Goal: Use online tool/utility: Utilize a website feature to perform a specific function

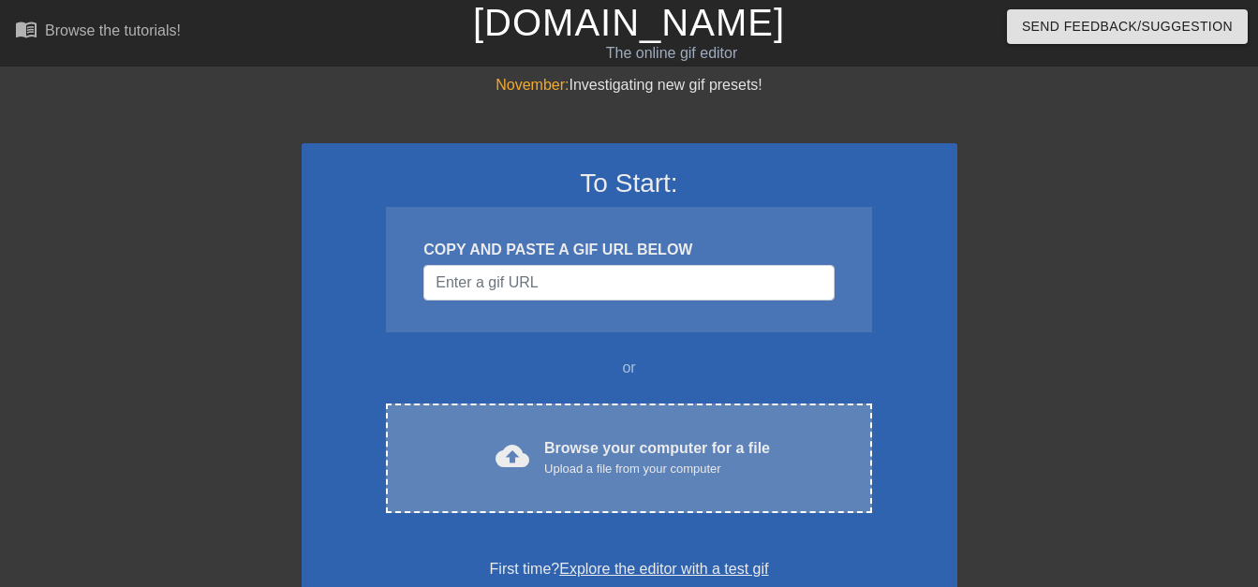
click at [568, 462] on div "Upload a file from your computer" at bounding box center [657, 469] width 226 height 19
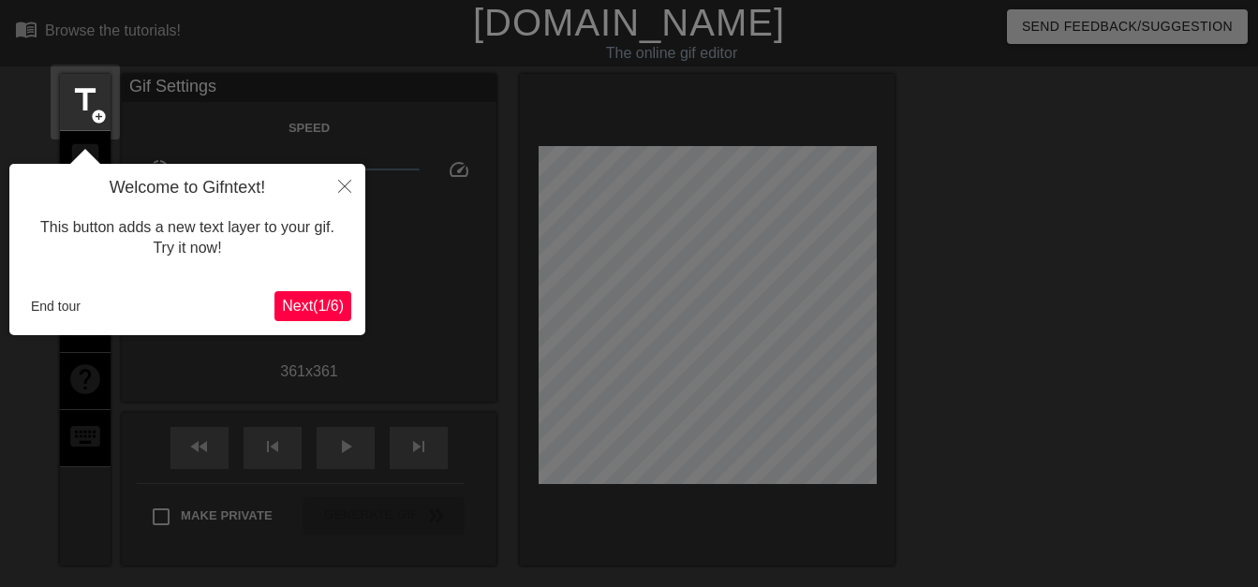
scroll to position [46, 0]
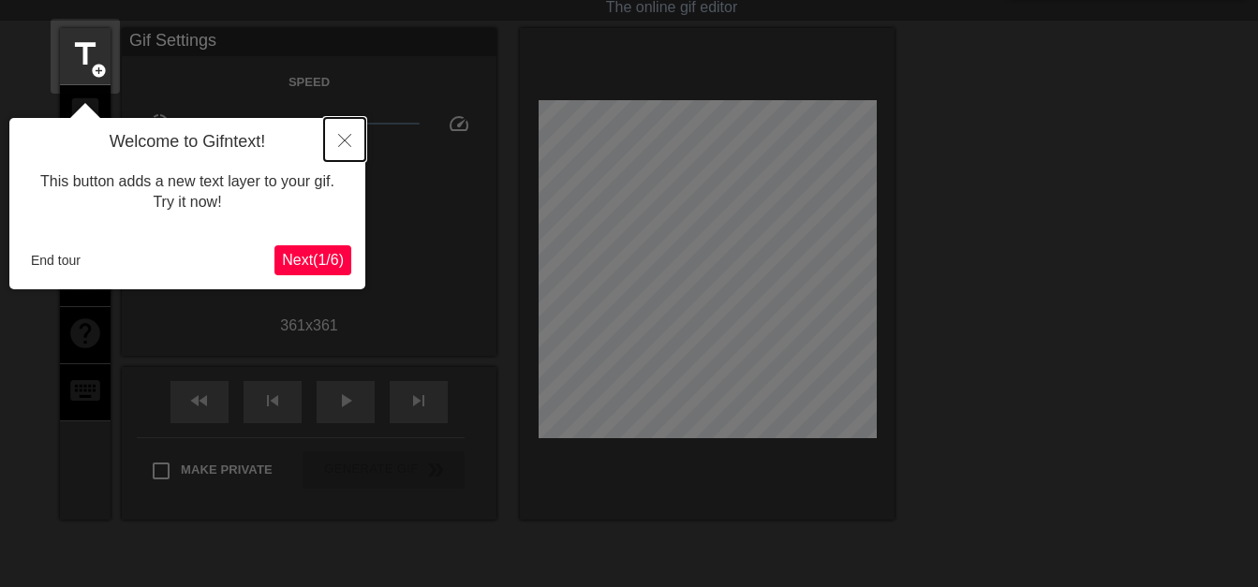
click at [343, 134] on button "Close" at bounding box center [344, 139] width 41 height 43
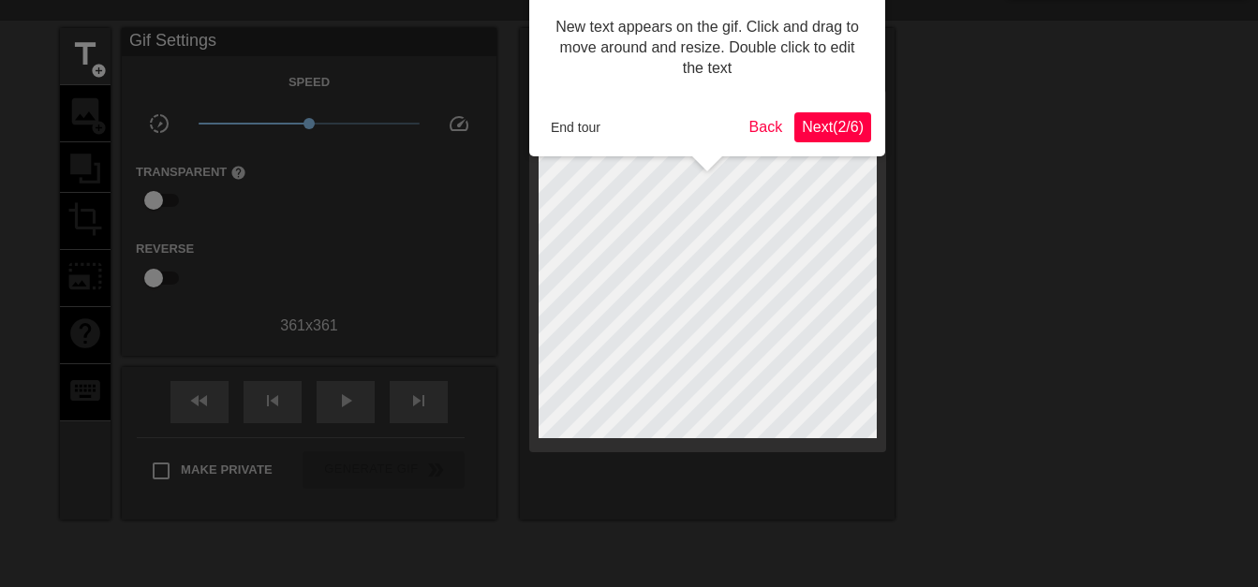
scroll to position [0, 0]
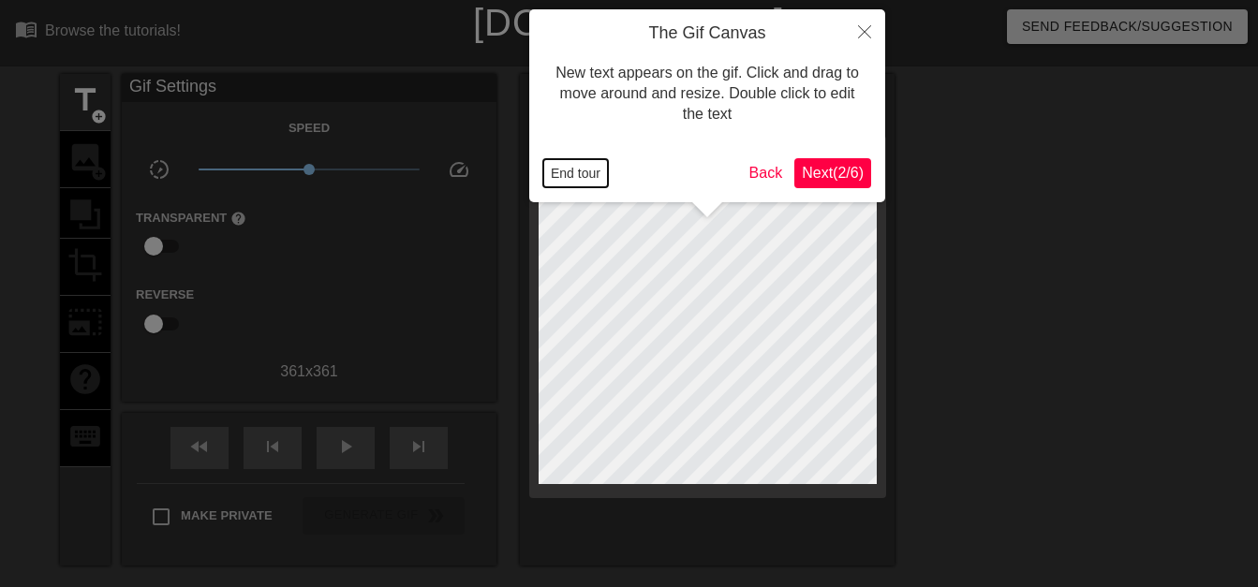
click at [582, 174] on button "End tour" at bounding box center [575, 173] width 65 height 28
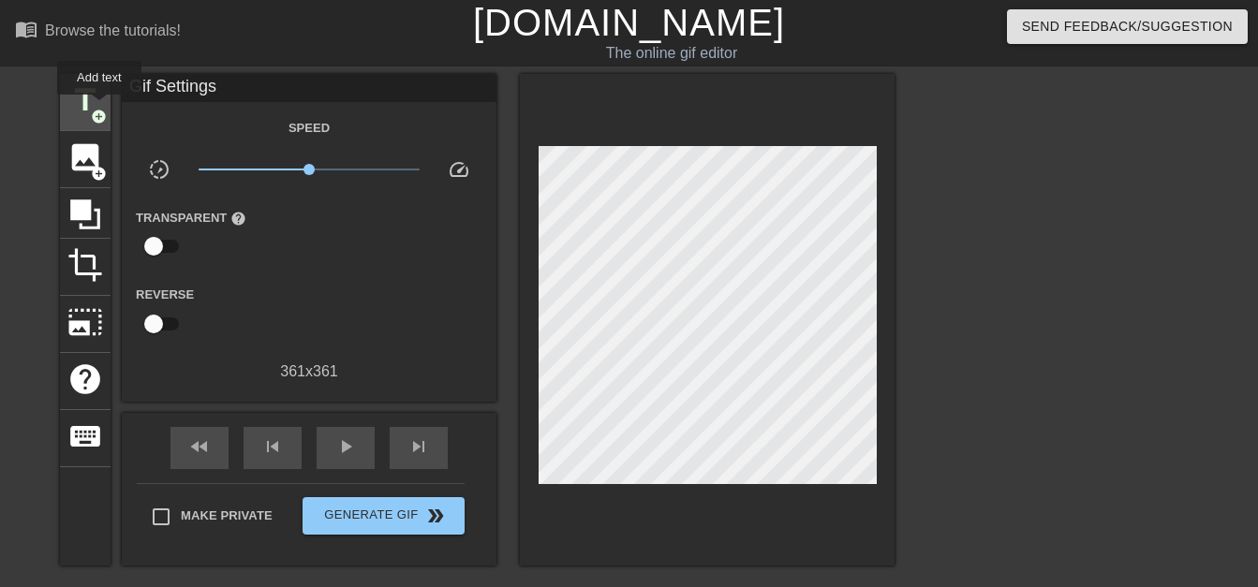
click at [99, 109] on span "add_circle" at bounding box center [99, 117] width 16 height 16
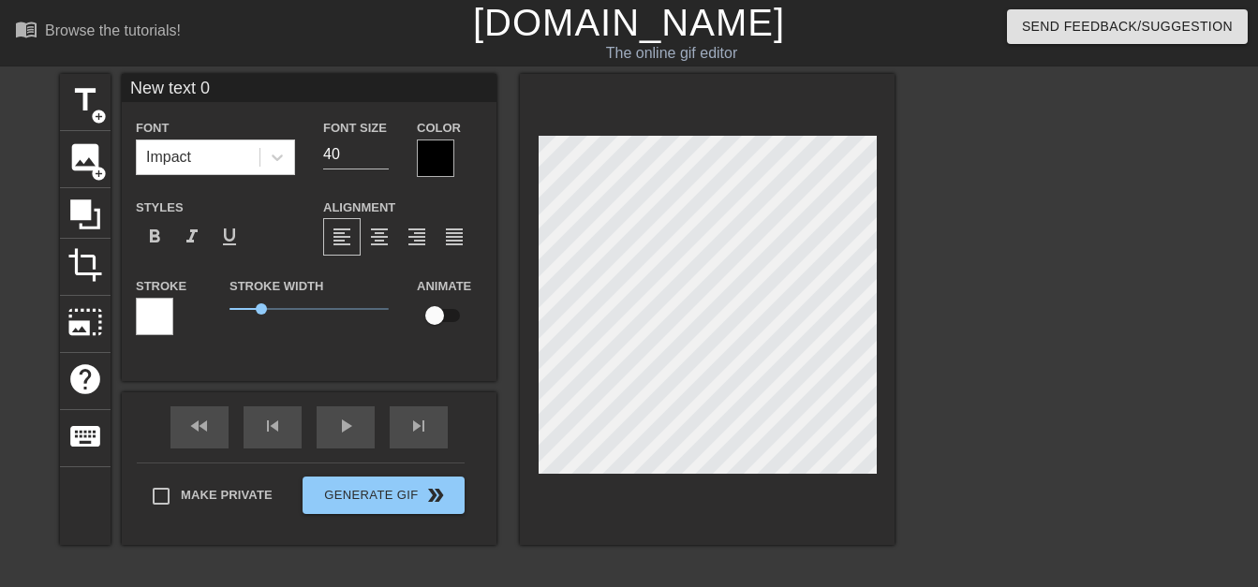
scroll to position [3, 6]
type input "New 0"
type textarea "New 0"
type input "New"
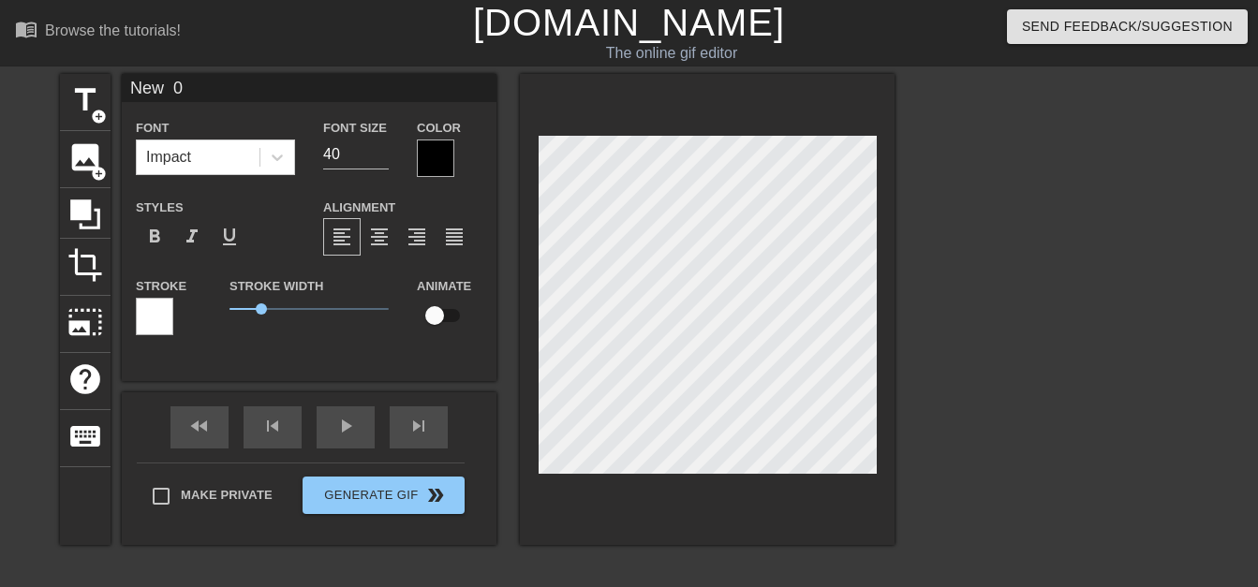
type textarea "New"
type input "New"
type textarea "New"
type input "New"
type textarea "New"
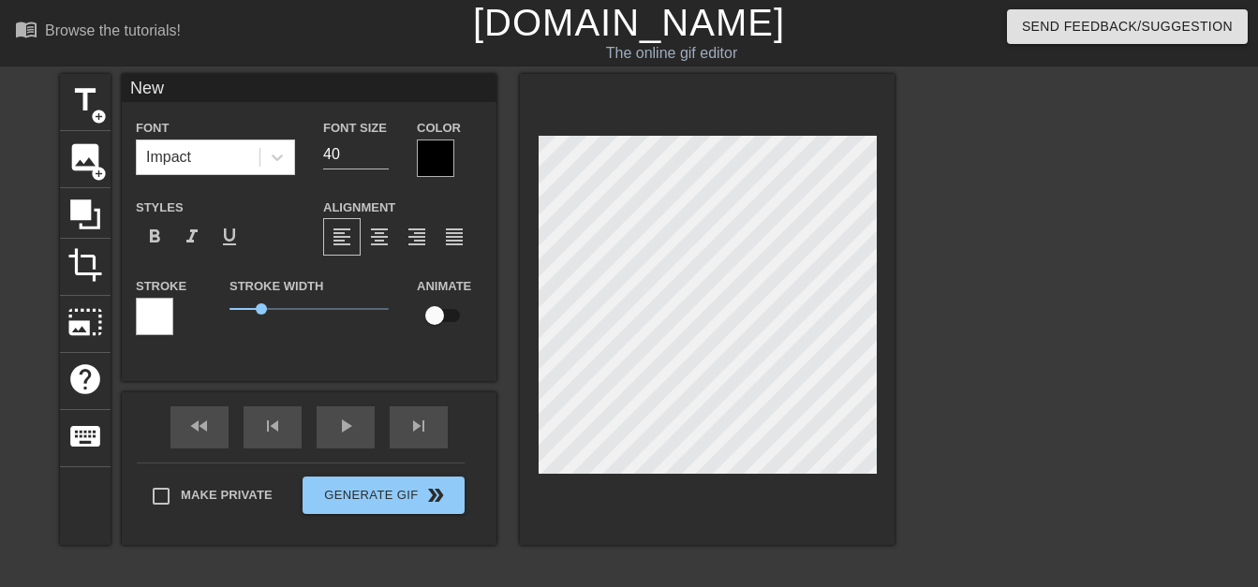
type input "Ne"
type textarea "Ne"
type input "N"
type textarea "N"
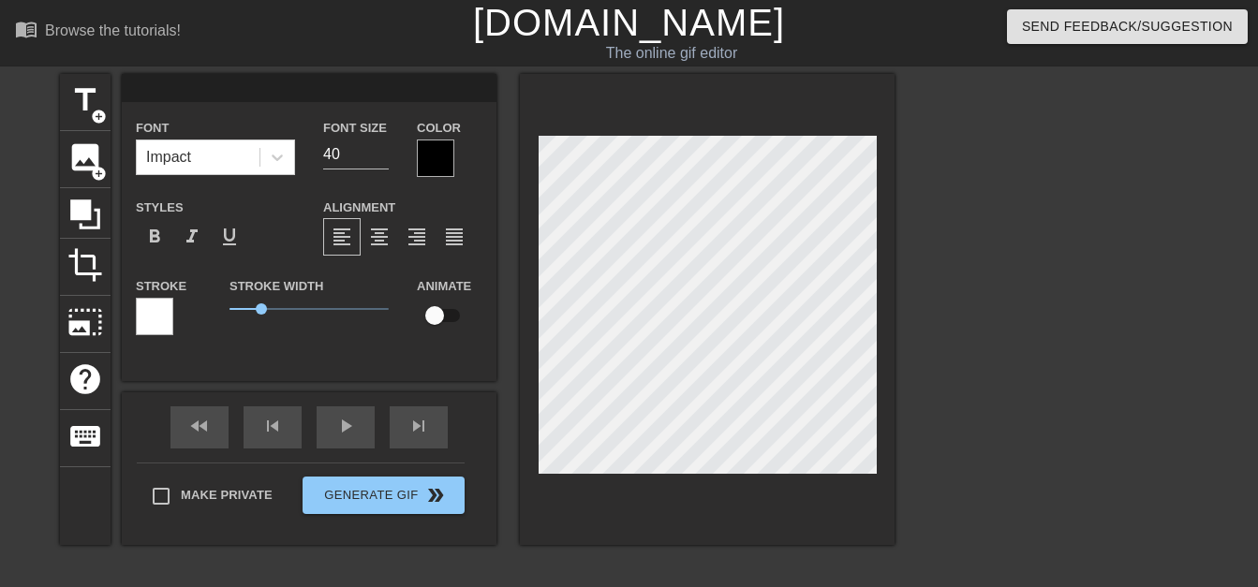
type input "W"
type textarea "W"
type input "Wa"
type textarea "Wa"
type input "Waa"
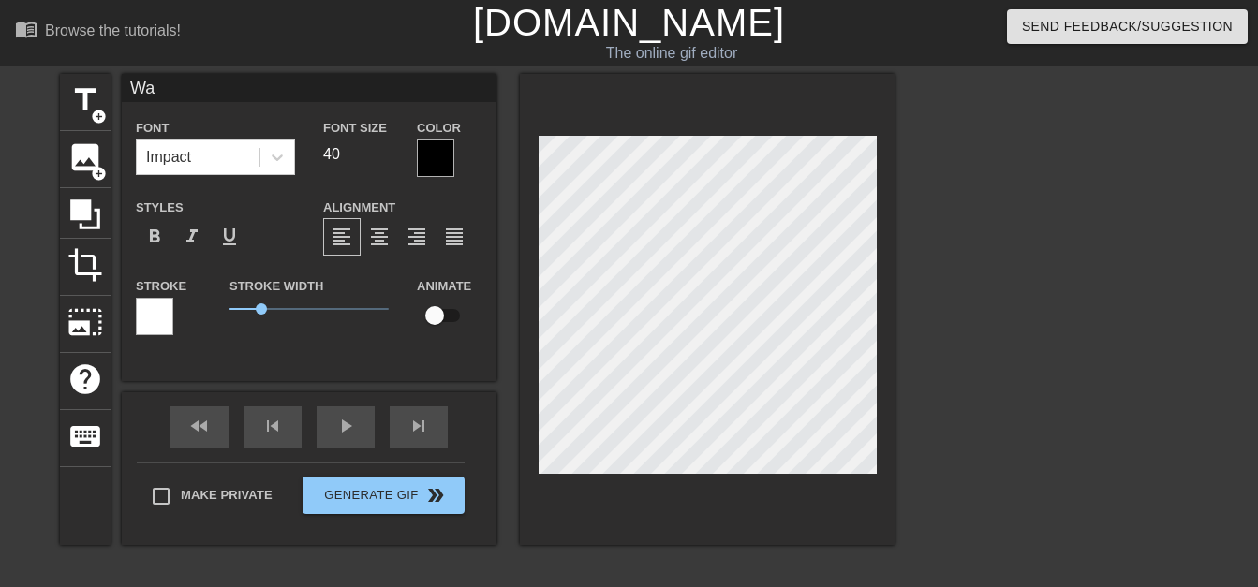
type textarea "Waa"
type input "Waaa"
type textarea "Waaa"
type input "Waaaz"
type textarea "Waaaz"
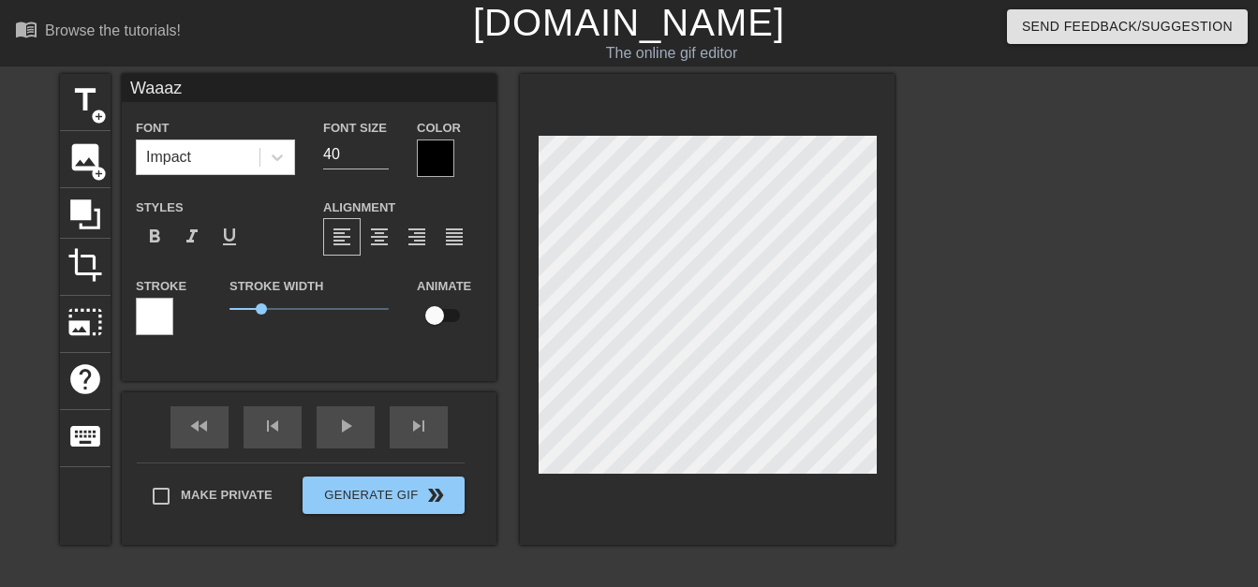
type input "Waaazz"
type textarea "Waaazz"
type input "Waaazzz"
type textarea "Waaazzz"
type input "Waaazzzz"
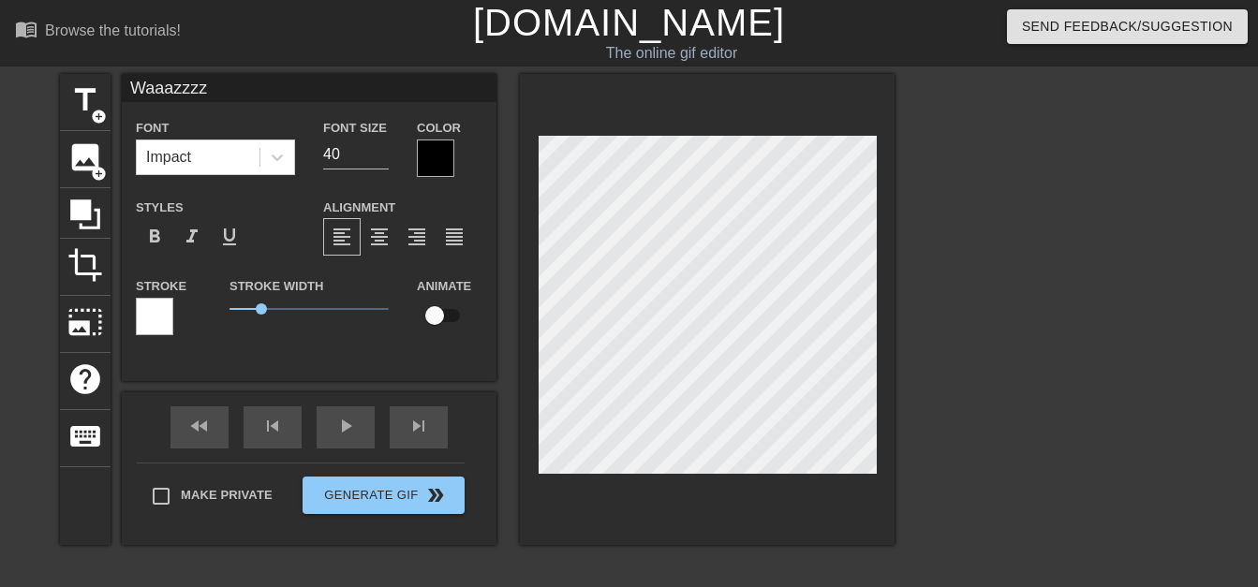
type textarea "Waaazzzz"
type input "Waaazzzzu"
type textarea "Waaazzzzu"
type input "Waaazzzzuu"
type textarea "Waaazzzzuu"
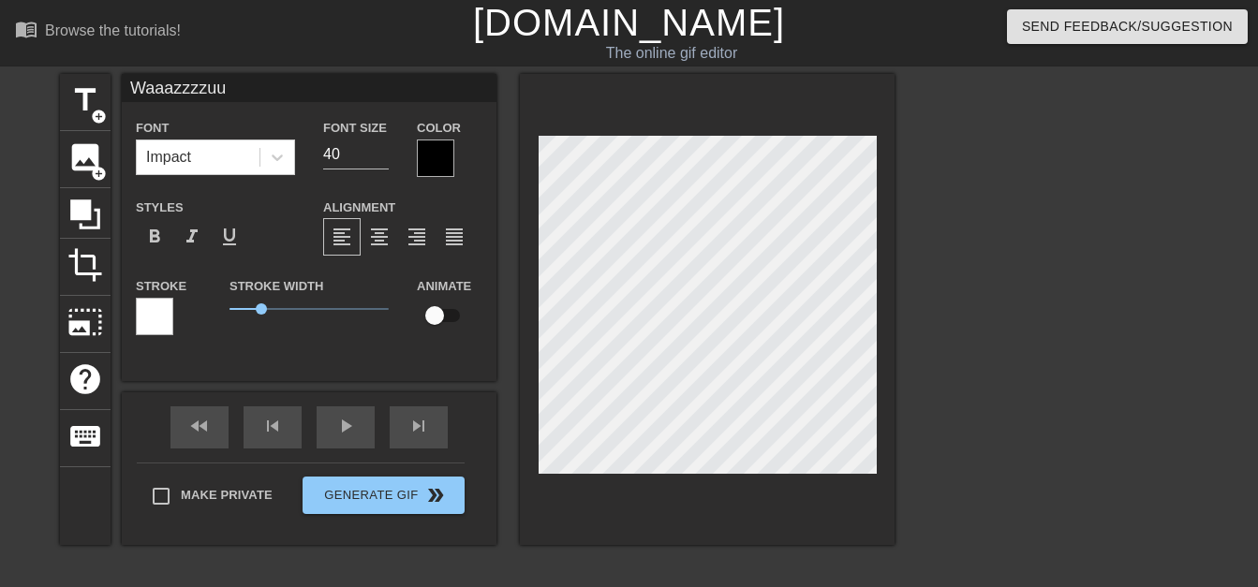
type input "Waaazzzzuuu"
type textarea "Waaazzzzuuu"
type input "Waaazzzzuuuu"
type textarea "Waaazzzzuuuu"
type input "Waaazzzzuuuuu"
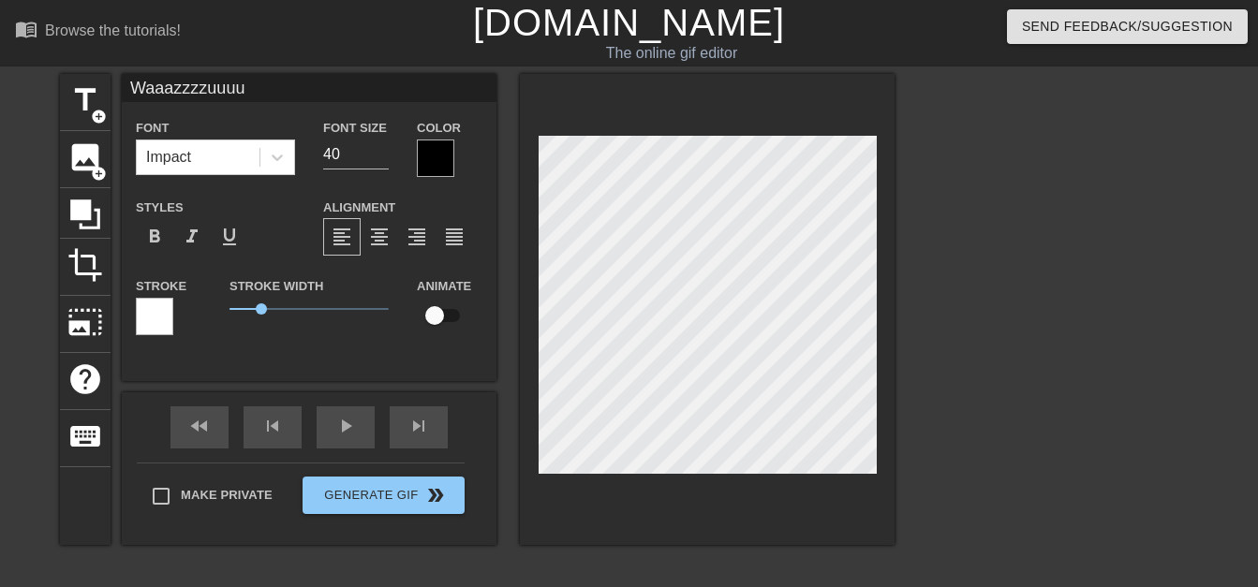
type textarea "Waaazzzzuuuuu"
type input "Waaazzzzuuuuuu"
type textarea "Waaazzzzuuuuuu"
type input "Waaazzzzuuuuuup"
type textarea "Waaazzzzuuuuuup"
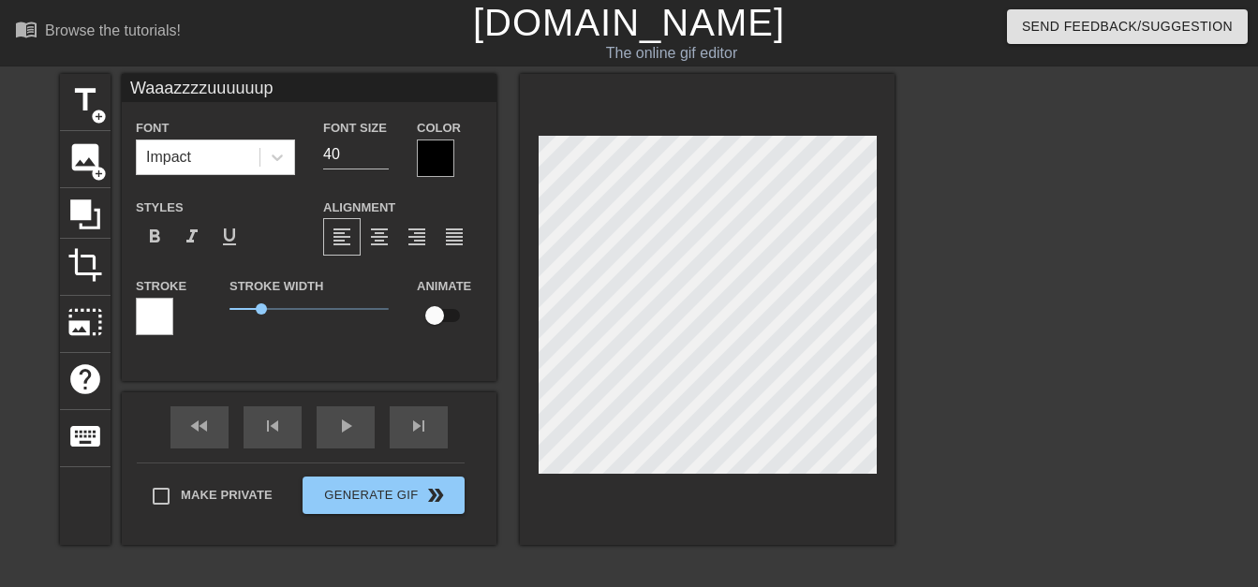
type input "Waaazzzzuuuuuupp"
type textarea "Waaazzzzuuuuuupp"
type input "Waaazzzzuuuuuuppp"
type textarea "Waaazzzzuuuuuuppp"
type input "Waaazzzzuuuuuupppp"
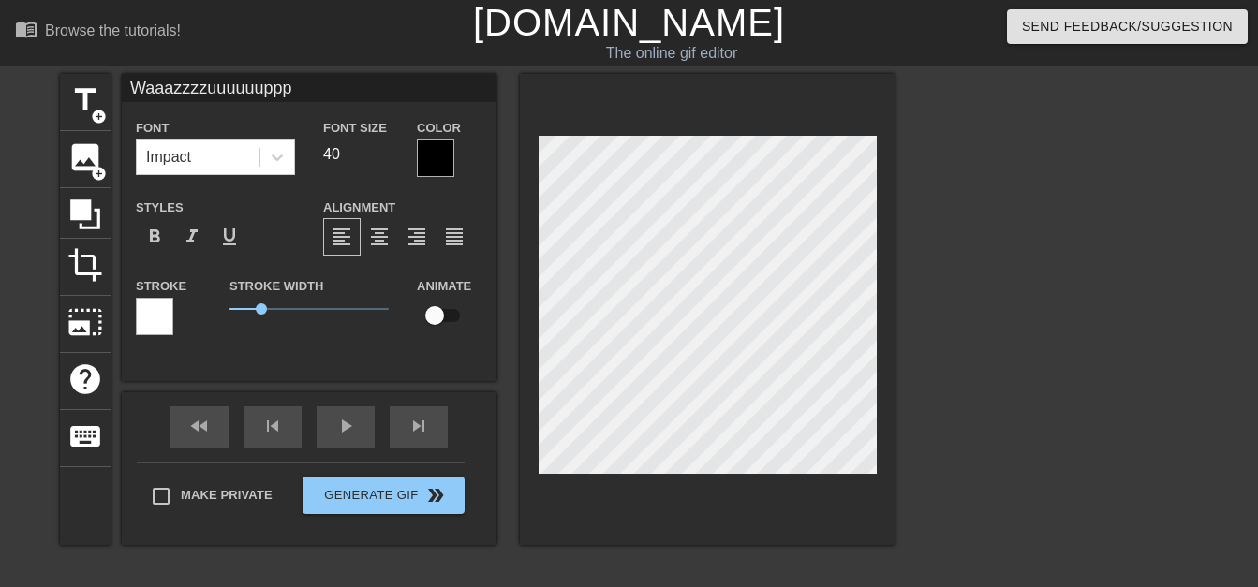
type textarea "Waaazzzzuuuuuupppp"
type input "Waaazzzzuuuuuuppppp"
type textarea "Waaazzzzuuuuuuppppp"
type input "Waaazzzzuuuuuupppppp"
type textarea "Waaazzzzuuuuuupppppp"
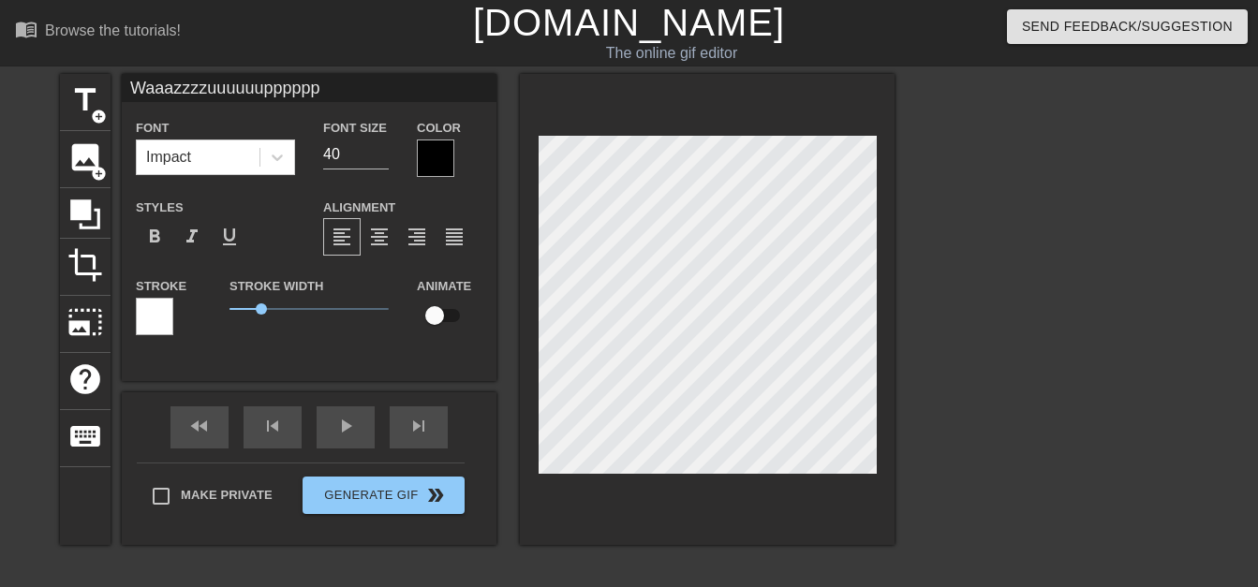
scroll to position [3, 11]
type input "Waaazzzzuuuuuuppppppp"
type textarea "Waaazzzzuuuuuuppppppp"
type input "Waaazzzzuuuuuupppppp"
type textarea "Waaazzzzuuuuuupppppp"
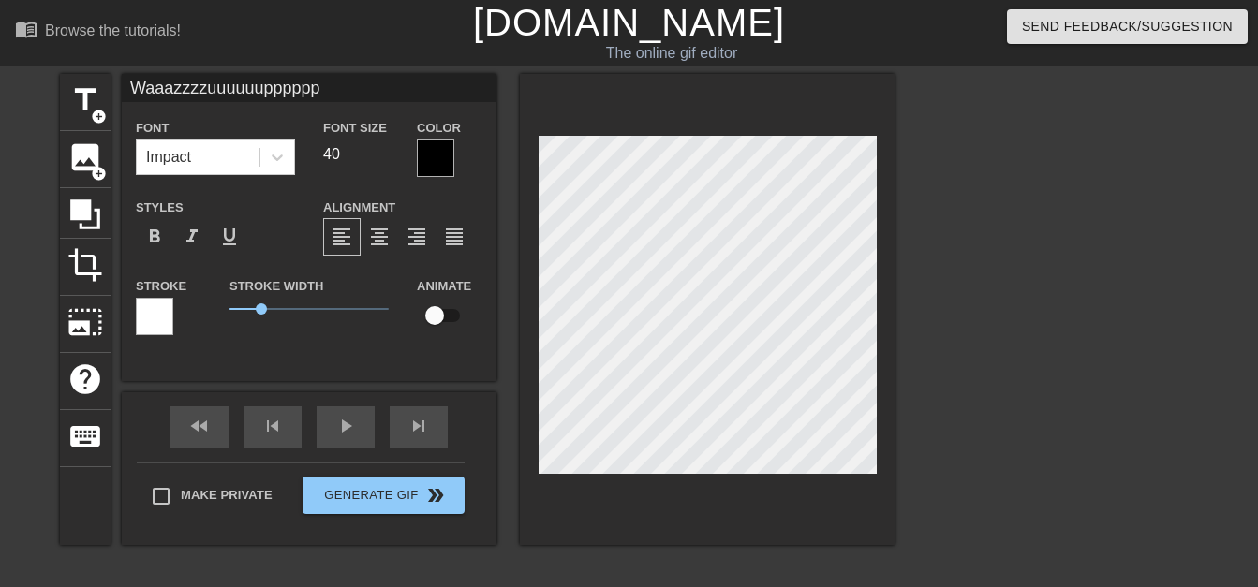
type input "Waaazzzzuuuuuuppppp"
type textarea "Waaazzzzuuuuuuppppp"
type input "Waaazzzzuuuuuupppp"
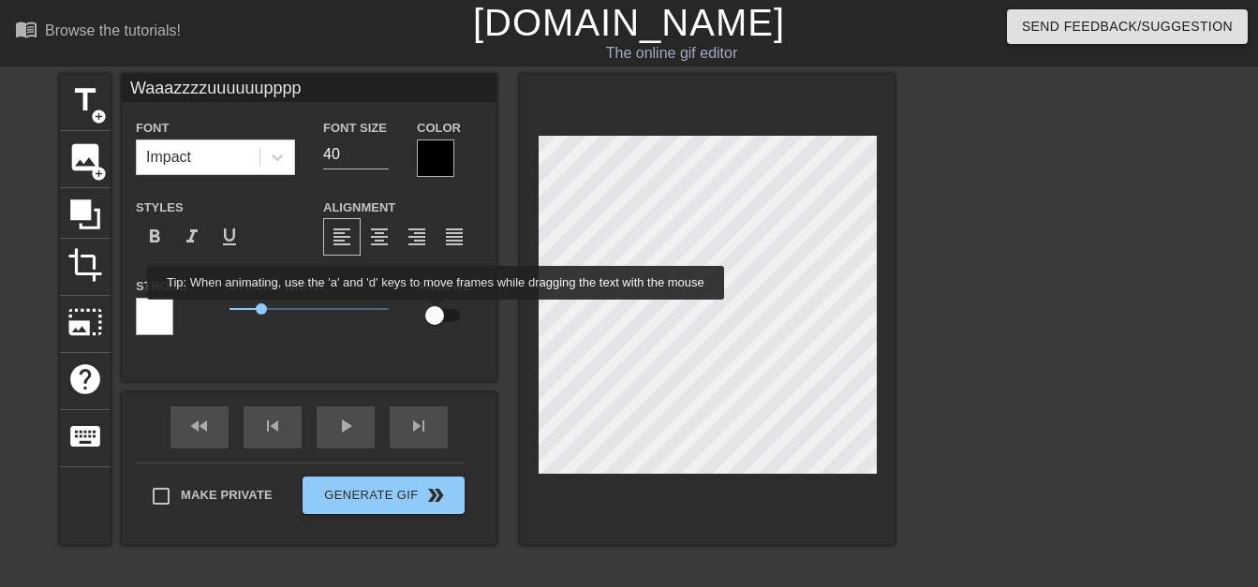
type textarea "Waaazzzzuuuuuupppp"
click at [437, 313] on input "checkbox" at bounding box center [434, 316] width 107 height 36
checkbox input "true"
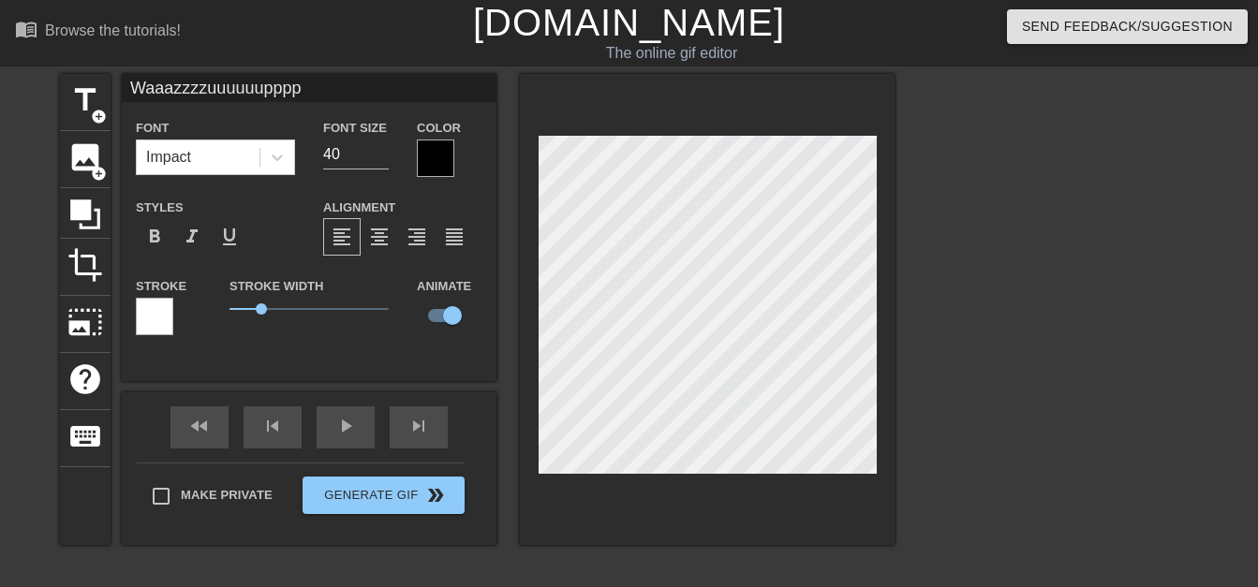
click at [435, 150] on div at bounding box center [435, 158] width 37 height 37
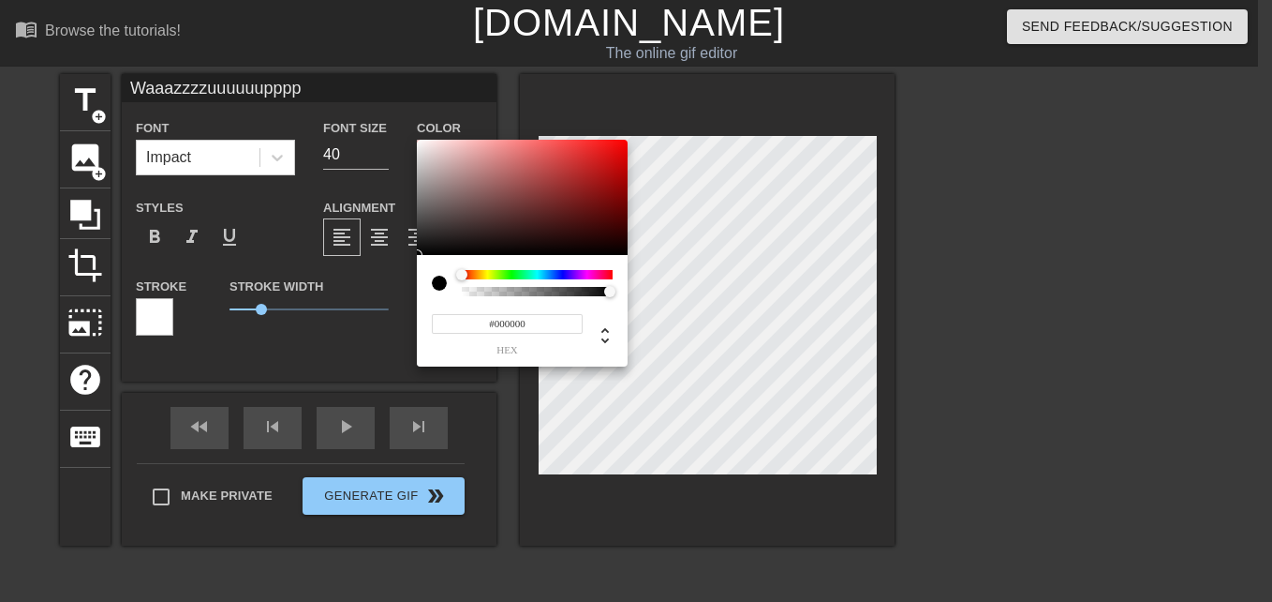
click at [573, 271] on div at bounding box center [537, 274] width 151 height 9
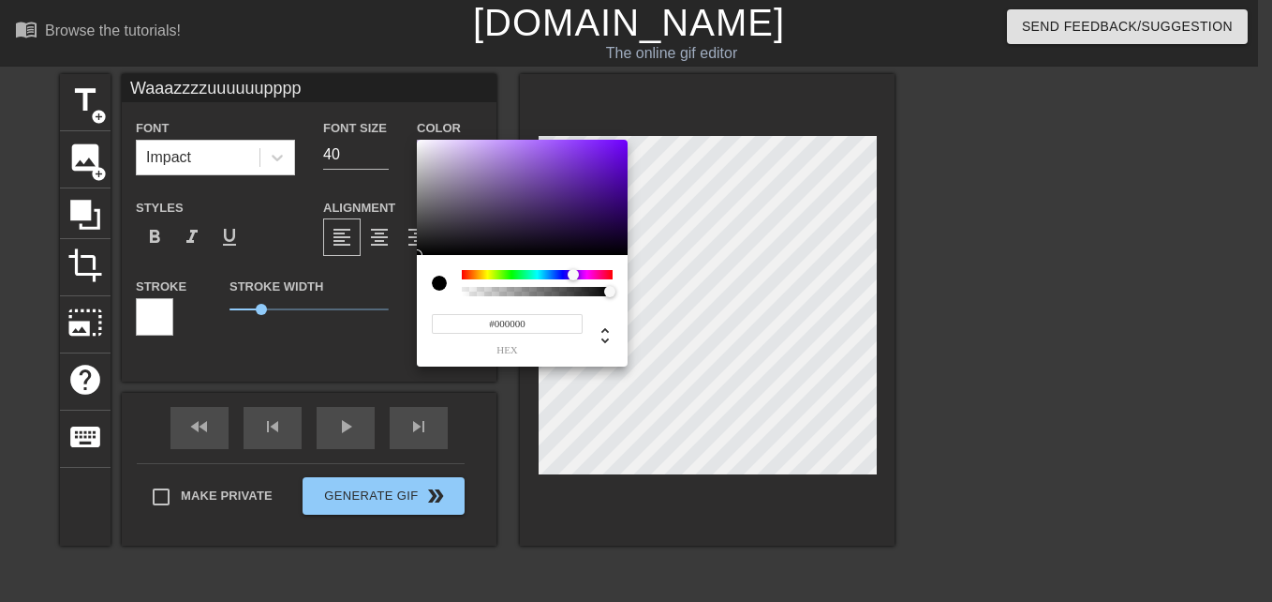
click at [584, 272] on div at bounding box center [578, 275] width 11 height 11
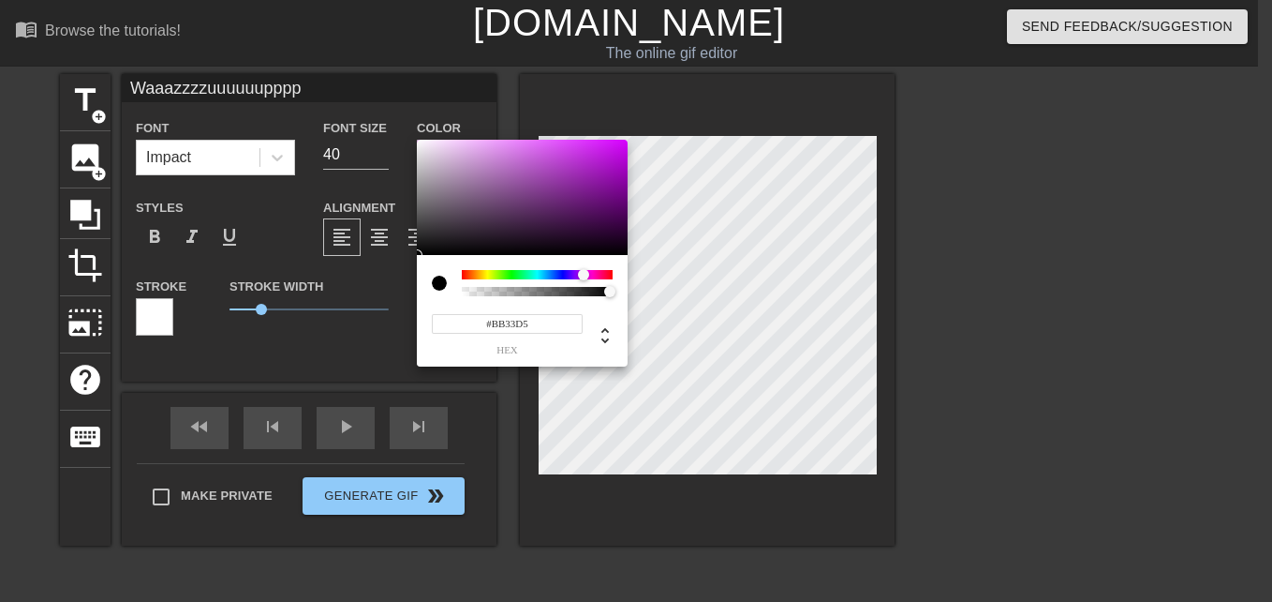
click at [578, 158] on div at bounding box center [522, 198] width 211 height 116
click at [595, 145] on div at bounding box center [522, 198] width 211 height 116
click at [606, 167] on div at bounding box center [522, 198] width 211 height 116
click at [512, 274] on div at bounding box center [537, 274] width 151 height 9
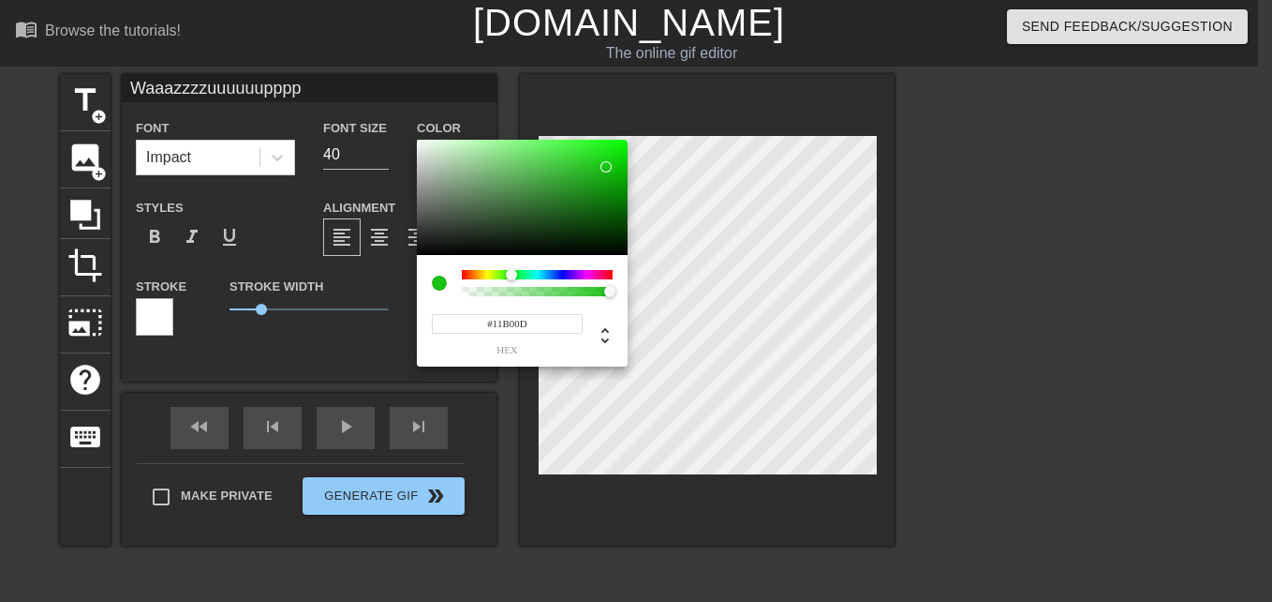
click at [612, 175] on div at bounding box center [611, 172] width 11 height 11
type input "#1ED91A"
click at [602, 156] on div at bounding box center [522, 198] width 211 height 116
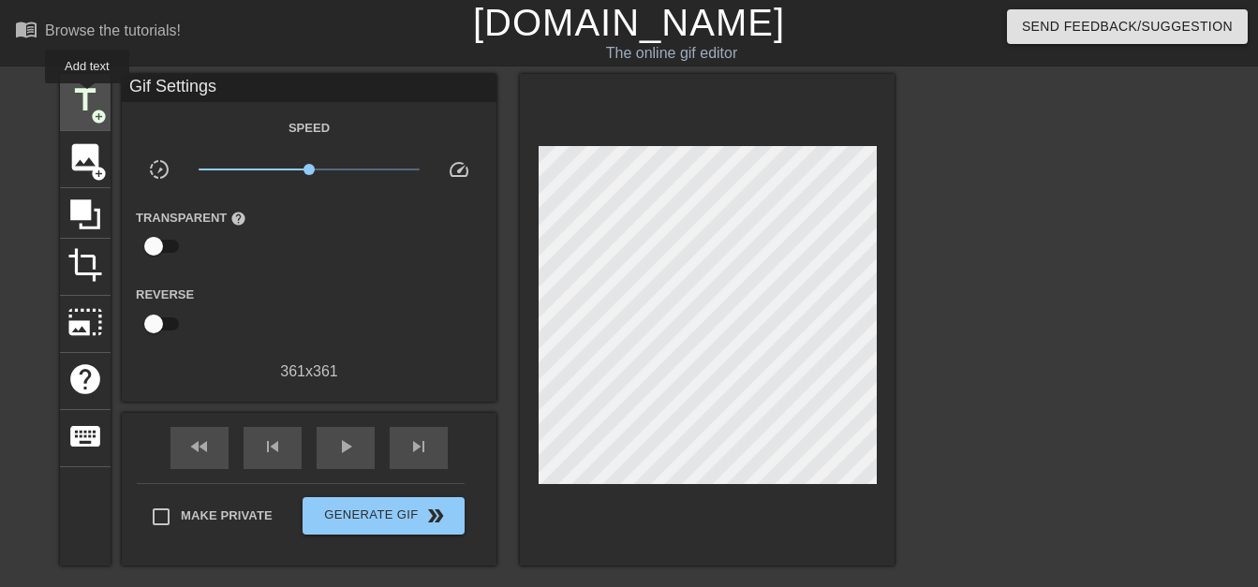
click at [87, 97] on span "title" at bounding box center [85, 100] width 36 height 36
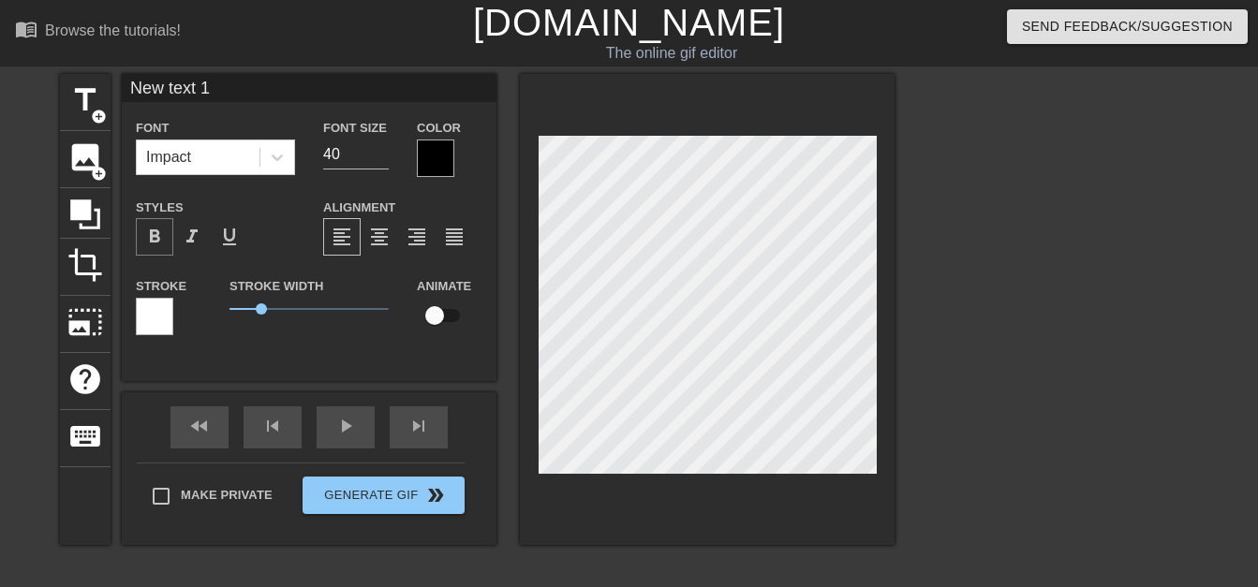
click at [157, 231] on span "format_bold" at bounding box center [154, 237] width 22 height 22
click at [159, 230] on span "format_bold" at bounding box center [154, 237] width 22 height 22
click at [150, 318] on div at bounding box center [154, 316] width 37 height 37
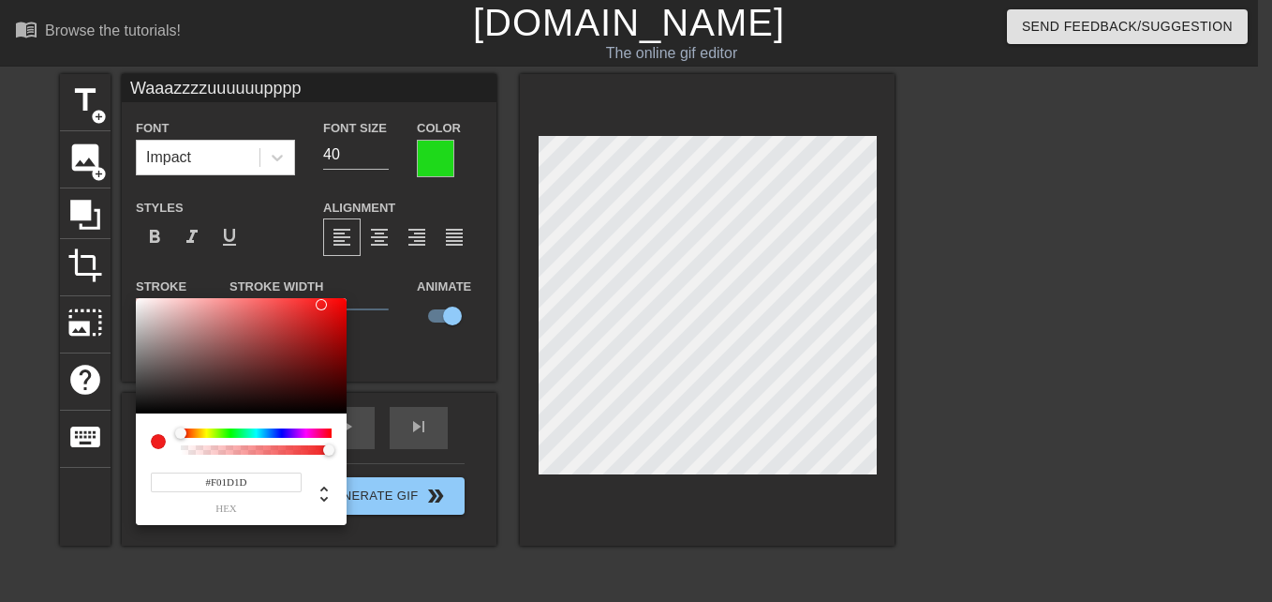
click at [321, 305] on div at bounding box center [241, 356] width 211 height 116
click at [251, 407] on div at bounding box center [241, 356] width 211 height 116
click at [240, 333] on div at bounding box center [241, 356] width 211 height 116
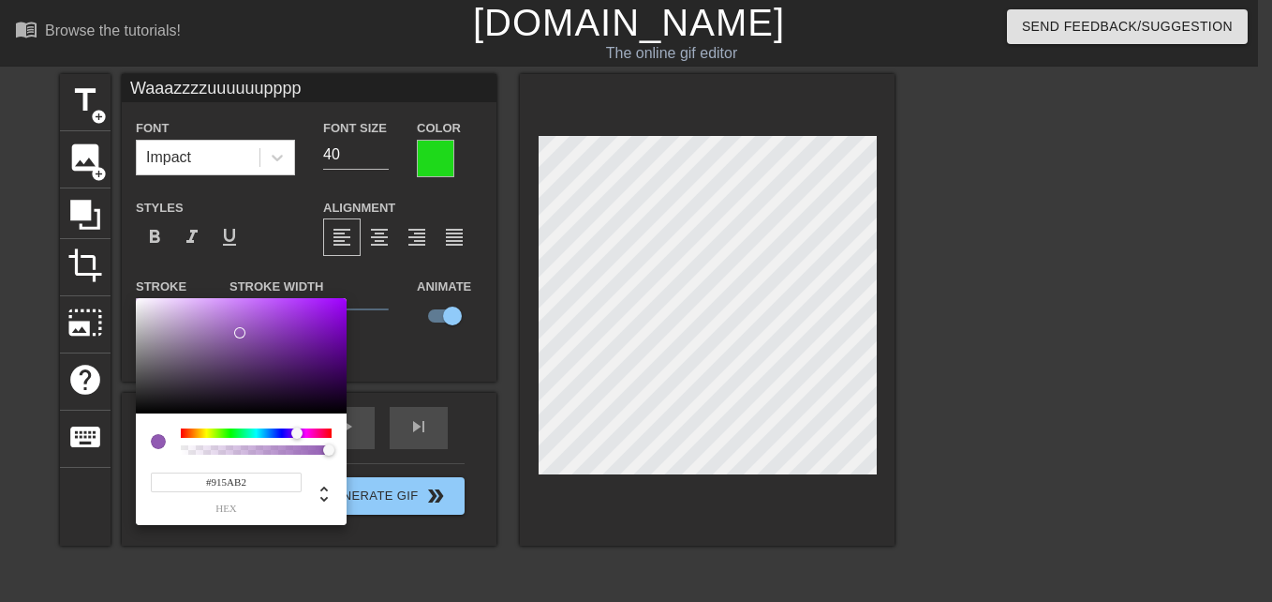
click at [297, 428] on div at bounding box center [256, 432] width 151 height 9
click at [287, 347] on div at bounding box center [241, 356] width 211 height 116
click at [314, 429] on div at bounding box center [256, 432] width 151 height 9
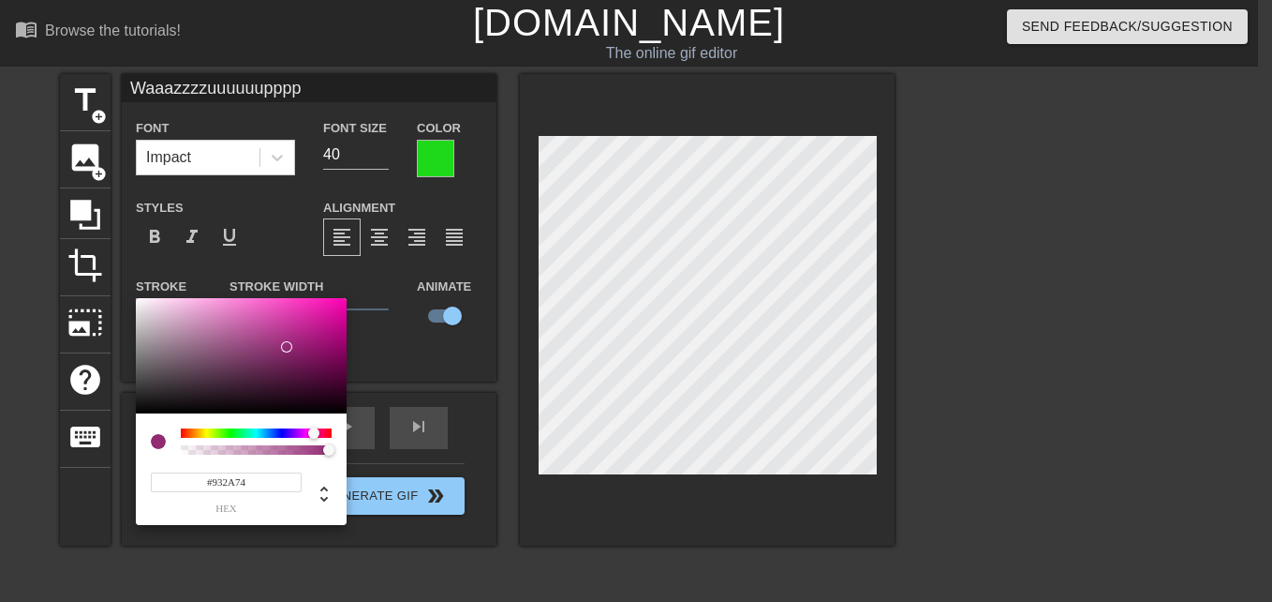
type input "#DF069F"
click at [341, 312] on div at bounding box center [241, 356] width 211 height 116
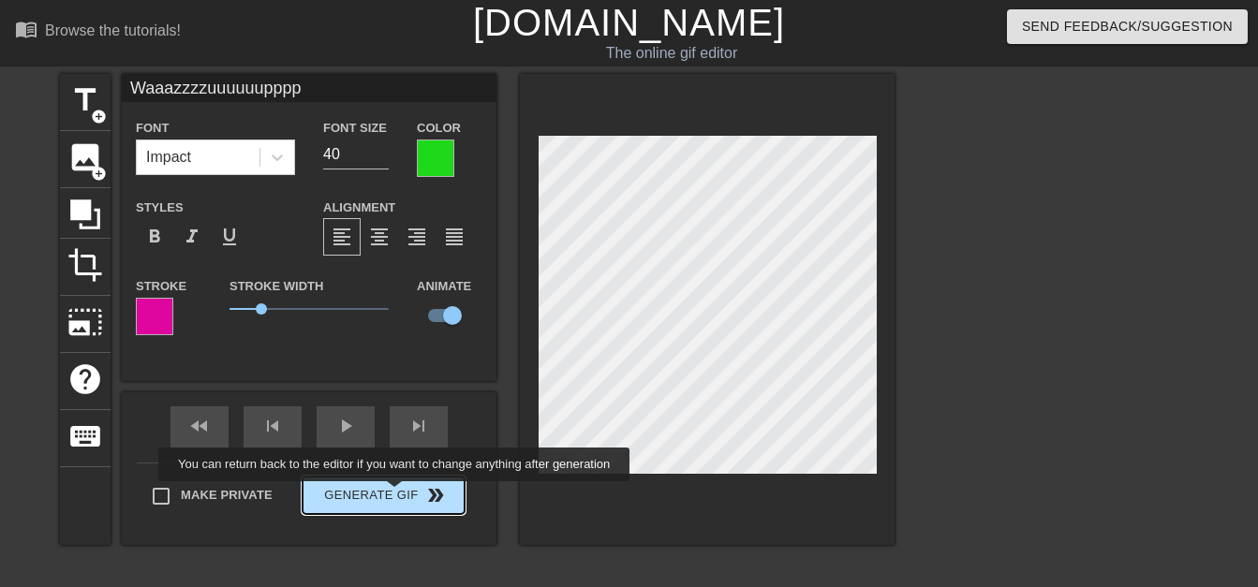
click at [396, 495] on button "Generate Gif double_arrow" at bounding box center [384, 495] width 162 height 37
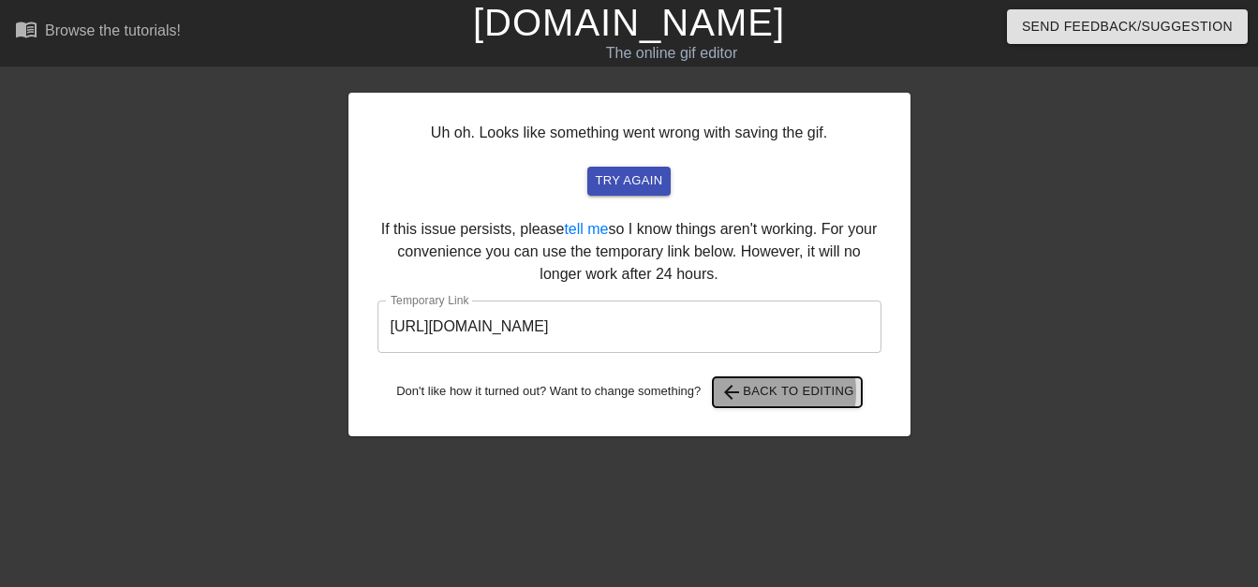
click at [755, 393] on span "arrow_back Back to Editing" at bounding box center [788, 392] width 134 height 22
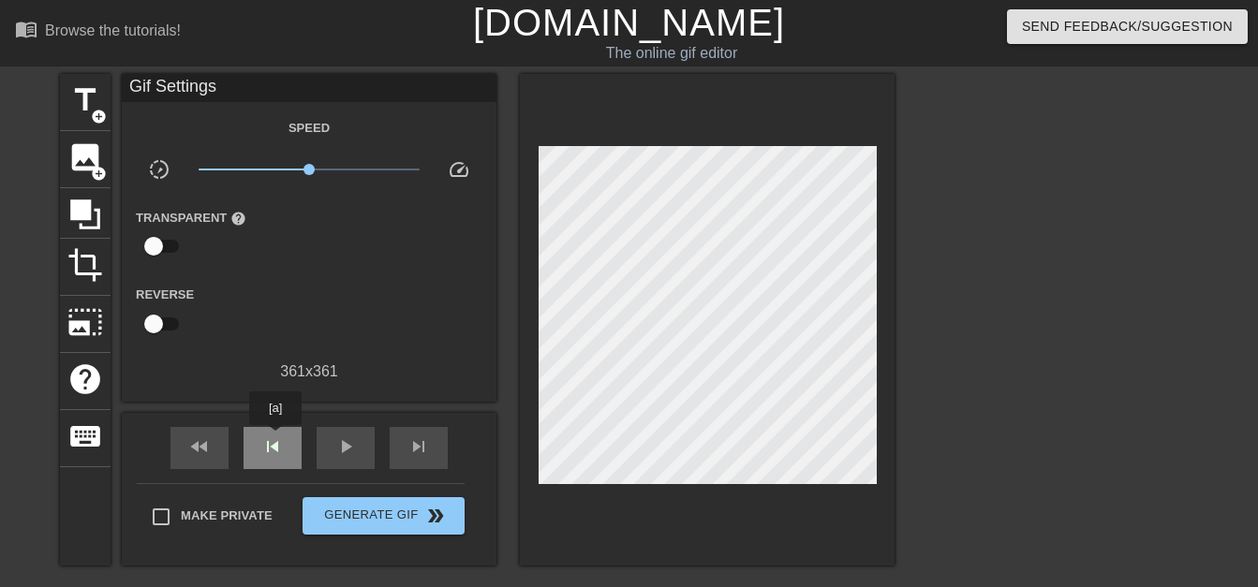
click at [275, 439] on span "skip_previous" at bounding box center [272, 447] width 22 height 22
